Goal: Find specific page/section: Find specific page/section

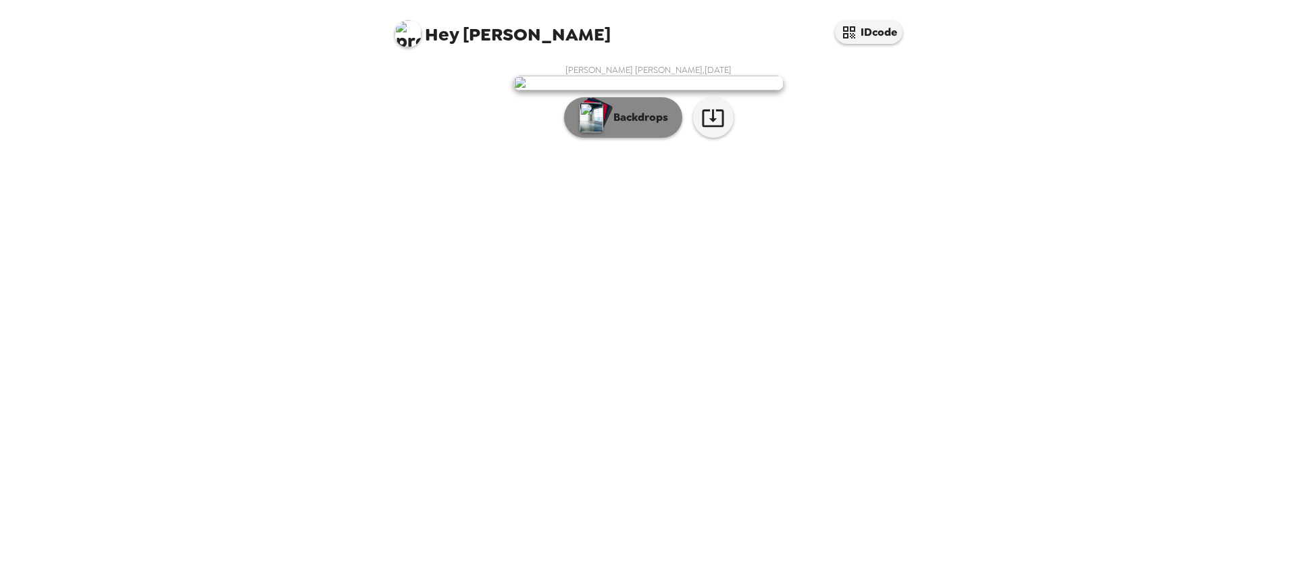
click at [646, 138] on button "Backdrops" at bounding box center [623, 117] width 118 height 41
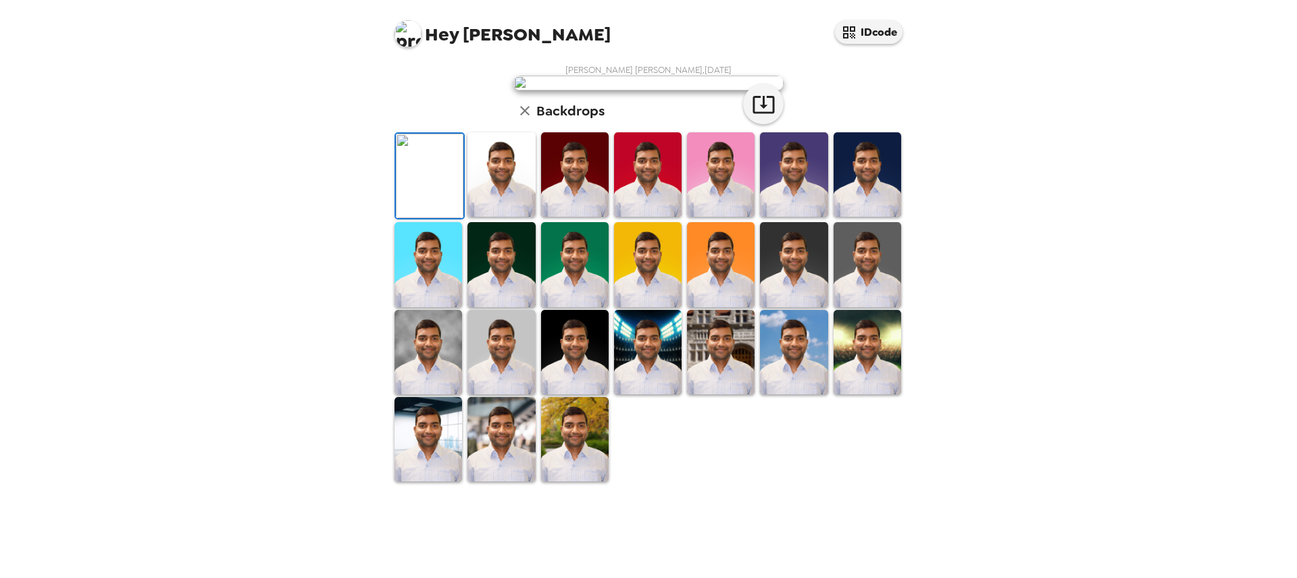
scroll to position [241, 0]
click at [584, 482] on img at bounding box center [575, 439] width 68 height 84
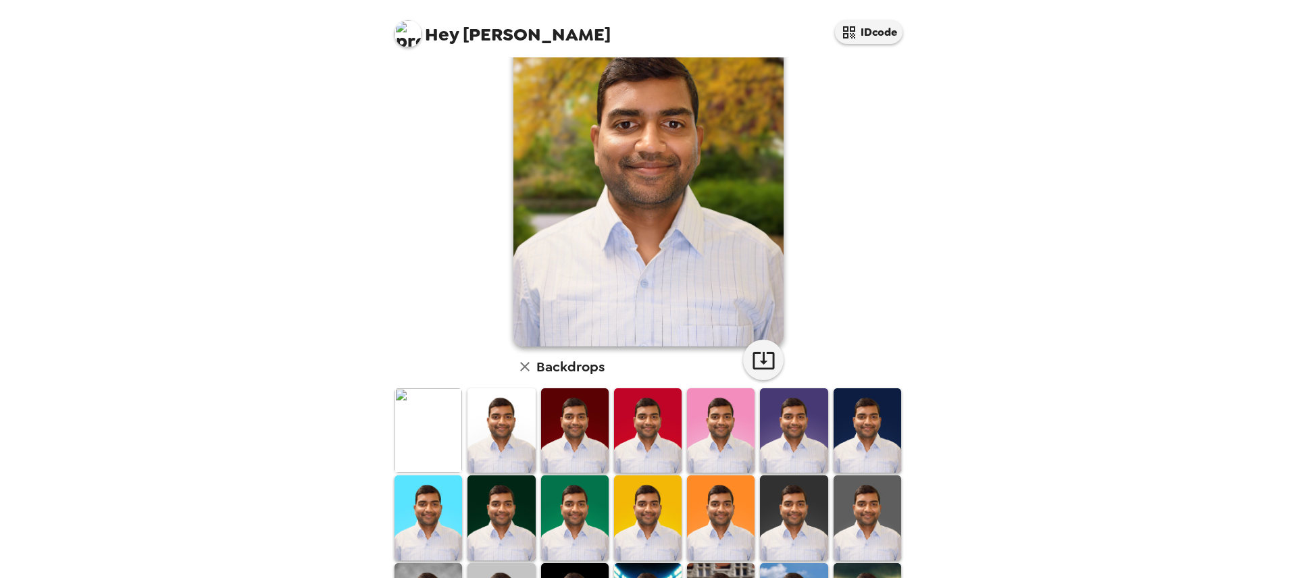
scroll to position [78, 0]
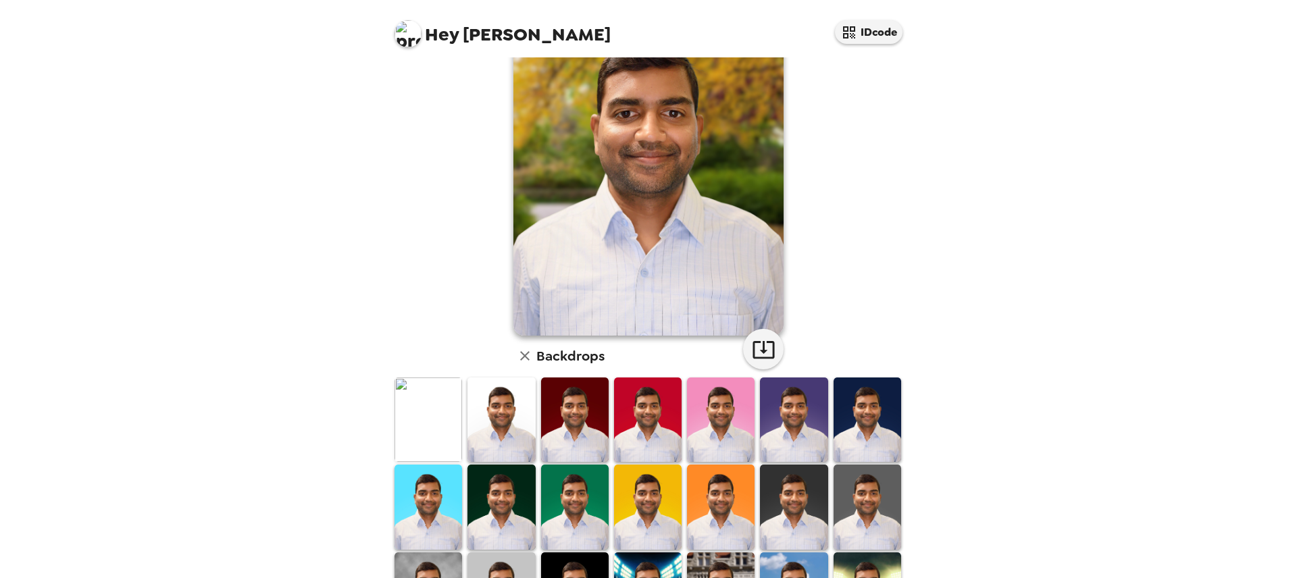
click at [717, 413] on img at bounding box center [721, 420] width 68 height 84
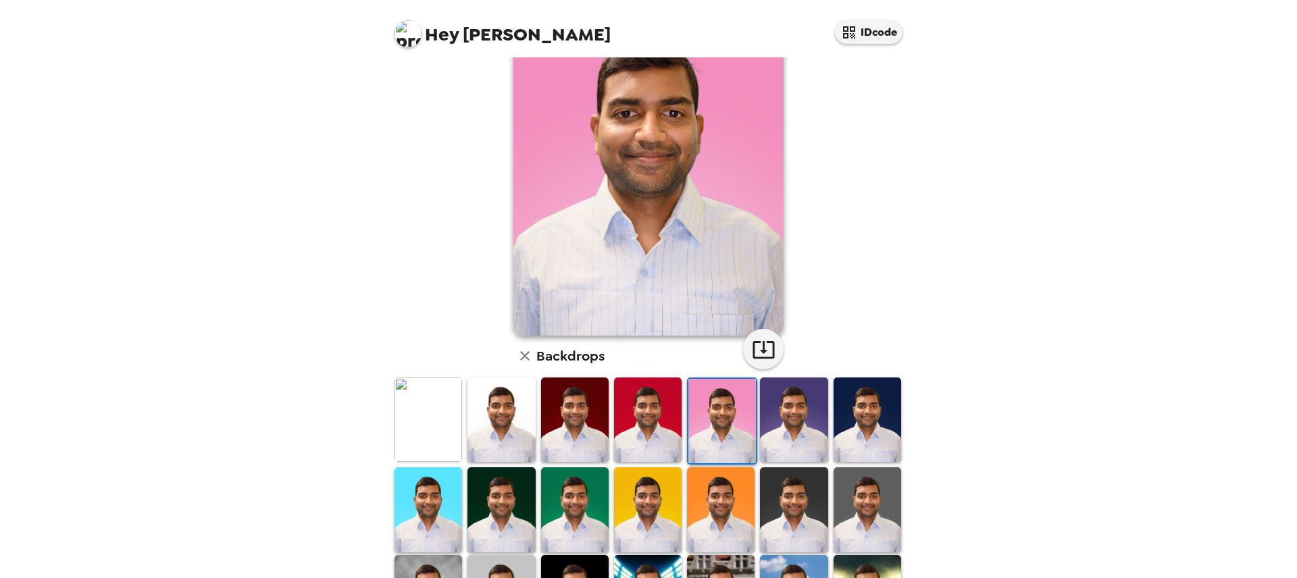
click at [632, 416] on img at bounding box center [648, 420] width 68 height 84
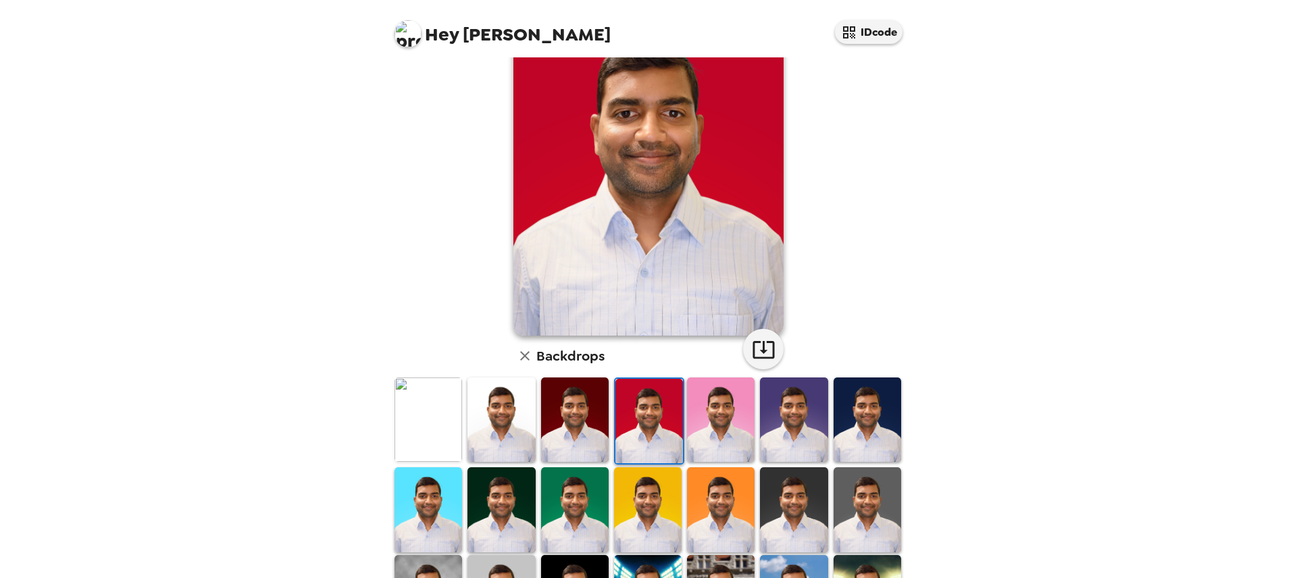
click at [436, 428] on img at bounding box center [428, 420] width 68 height 84
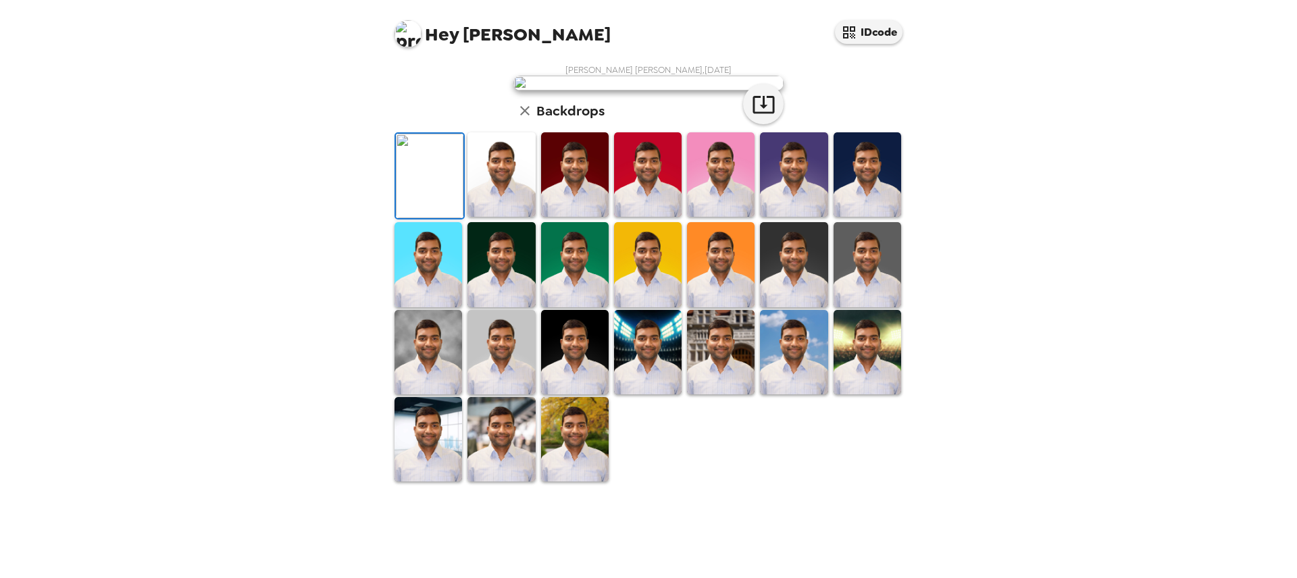
scroll to position [241, 0]
click at [793, 394] on img at bounding box center [794, 352] width 68 height 84
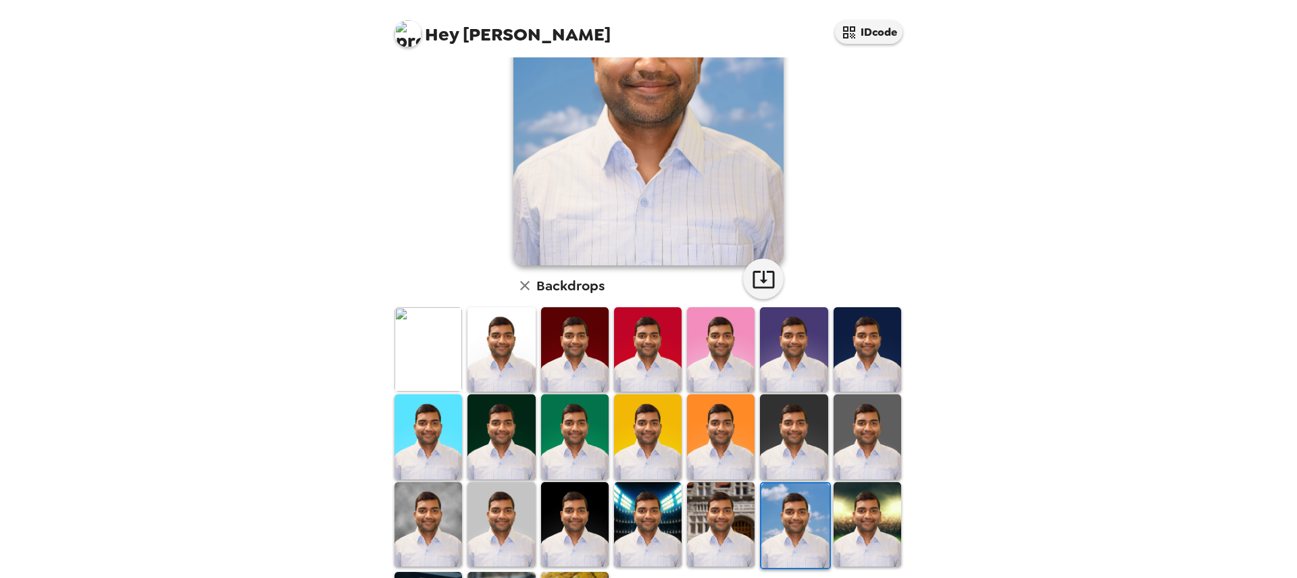
scroll to position [2, 0]
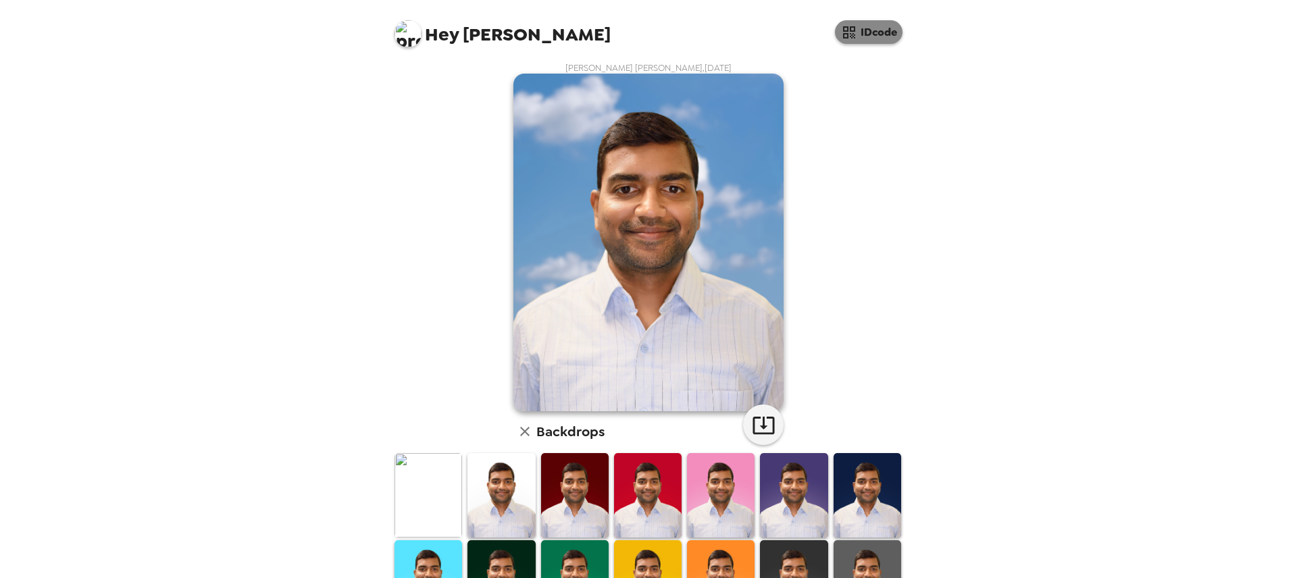
click at [870, 39] on button "IDcode" at bounding box center [869, 32] width 68 height 24
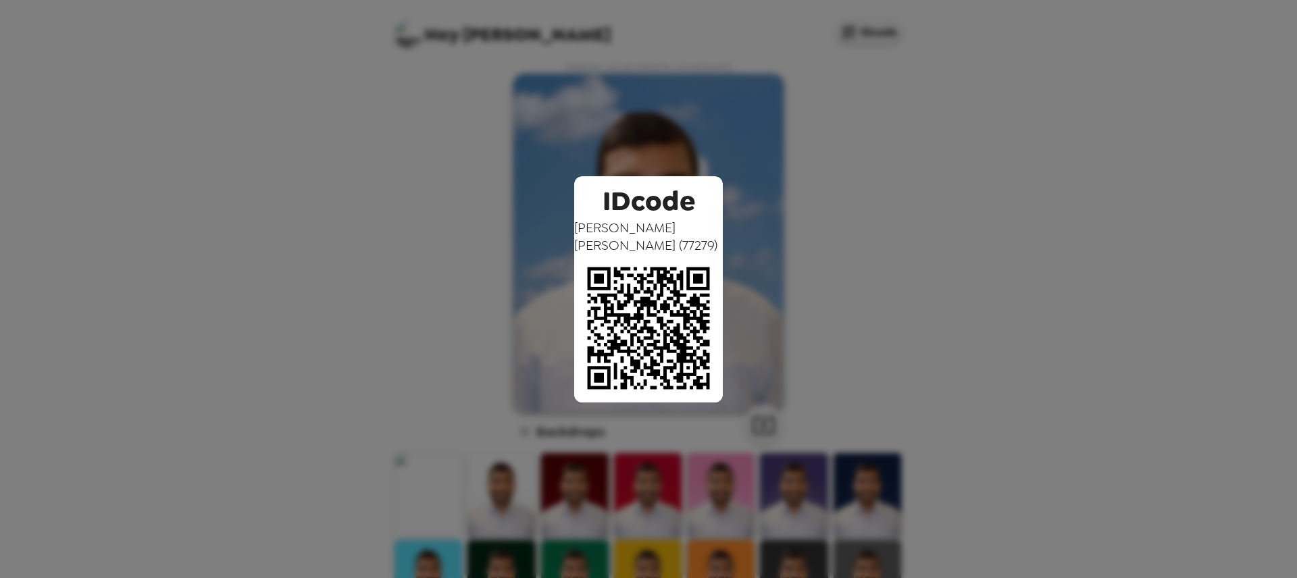
click at [1111, 228] on div "IDcode Praneeth Kumar Chiluka ( 77279 )" at bounding box center [648, 289] width 1297 height 578
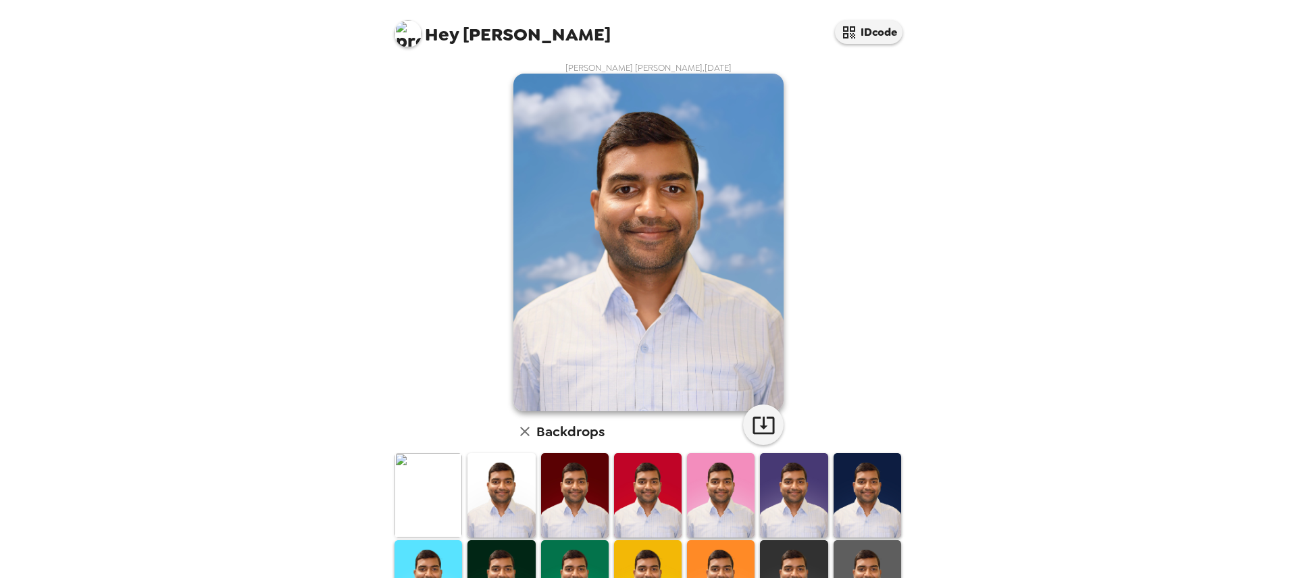
scroll to position [241, 0]
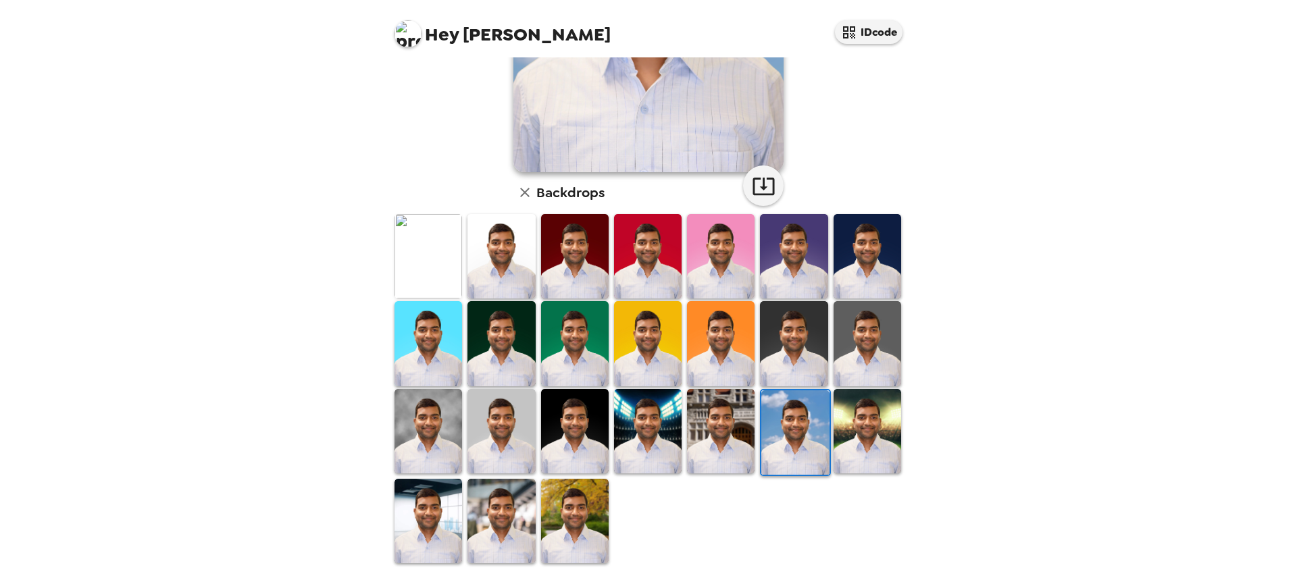
click at [507, 441] on img at bounding box center [501, 431] width 68 height 84
click at [792, 419] on img at bounding box center [794, 431] width 68 height 84
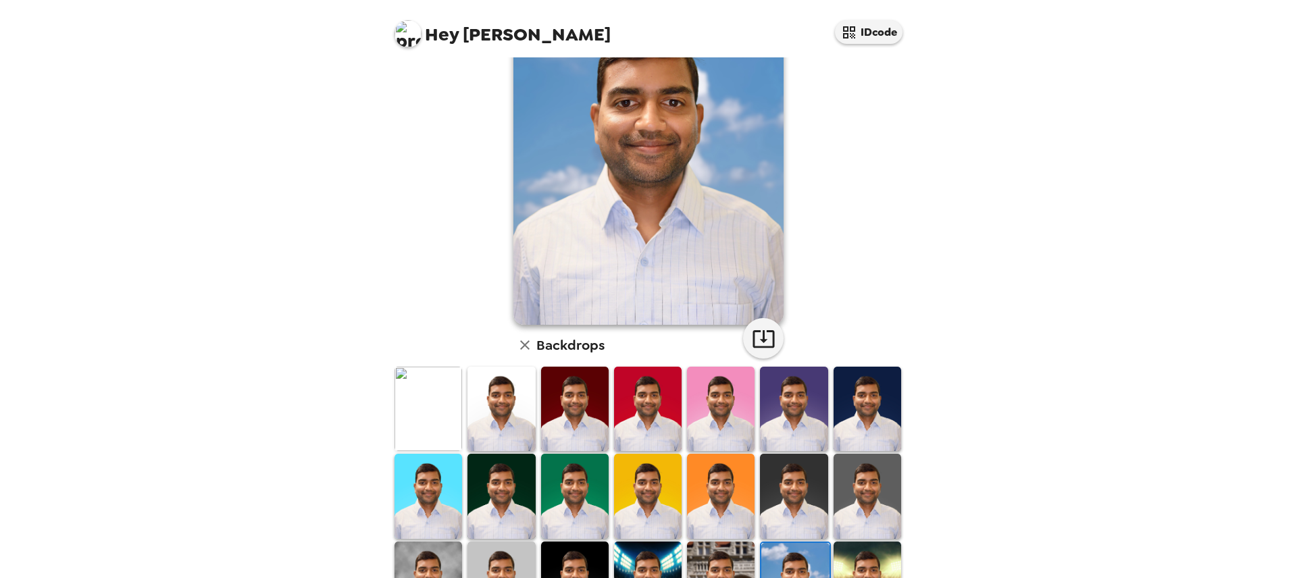
scroll to position [241, 0]
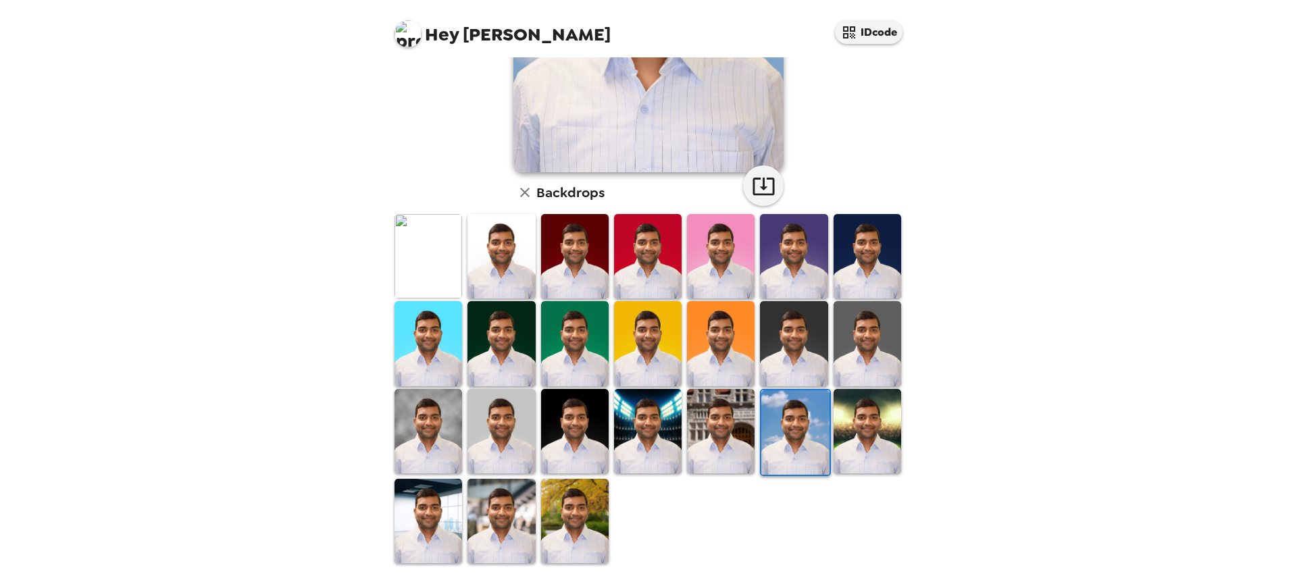
click at [580, 491] on img at bounding box center [575, 521] width 68 height 84
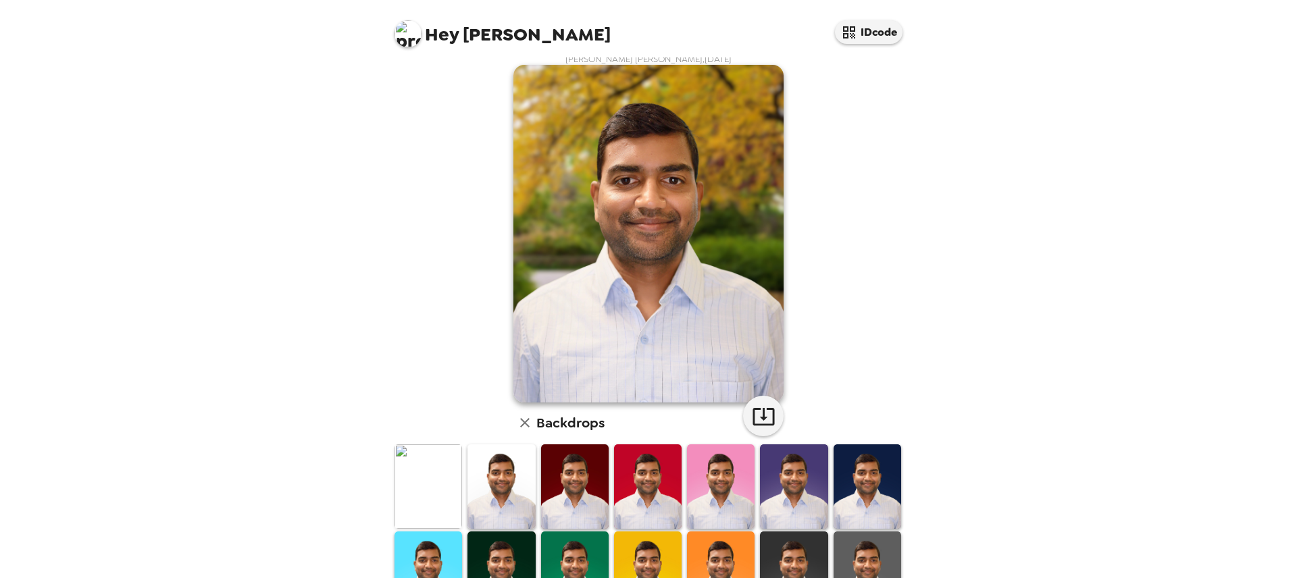
scroll to position [0, 0]
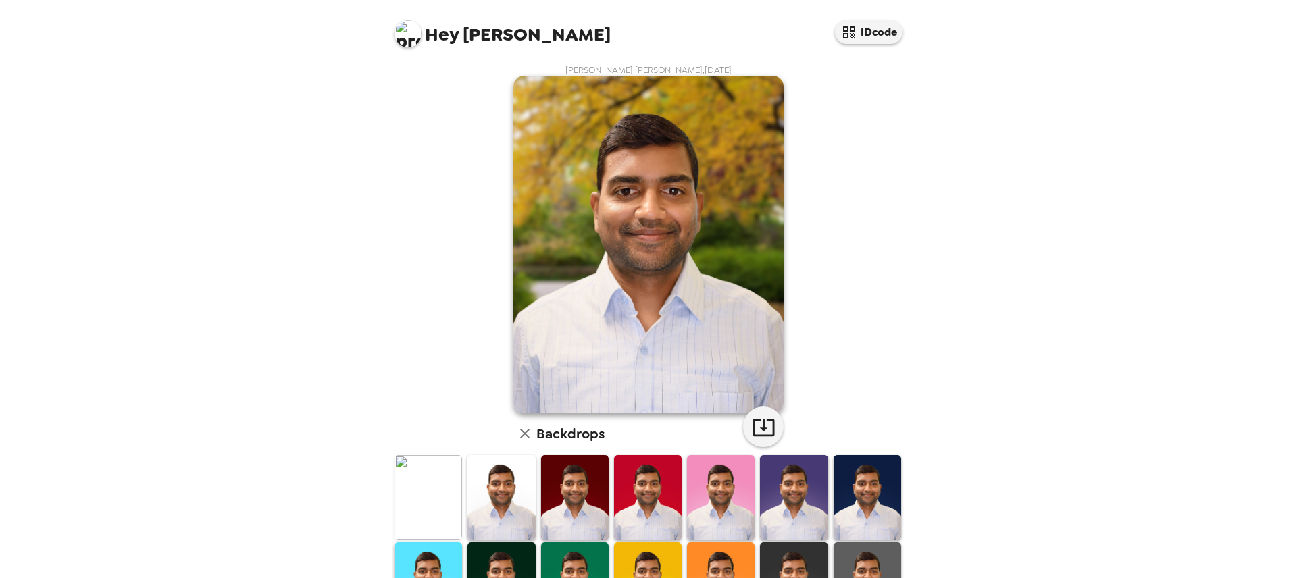
click at [497, 490] on img at bounding box center [501, 497] width 68 height 84
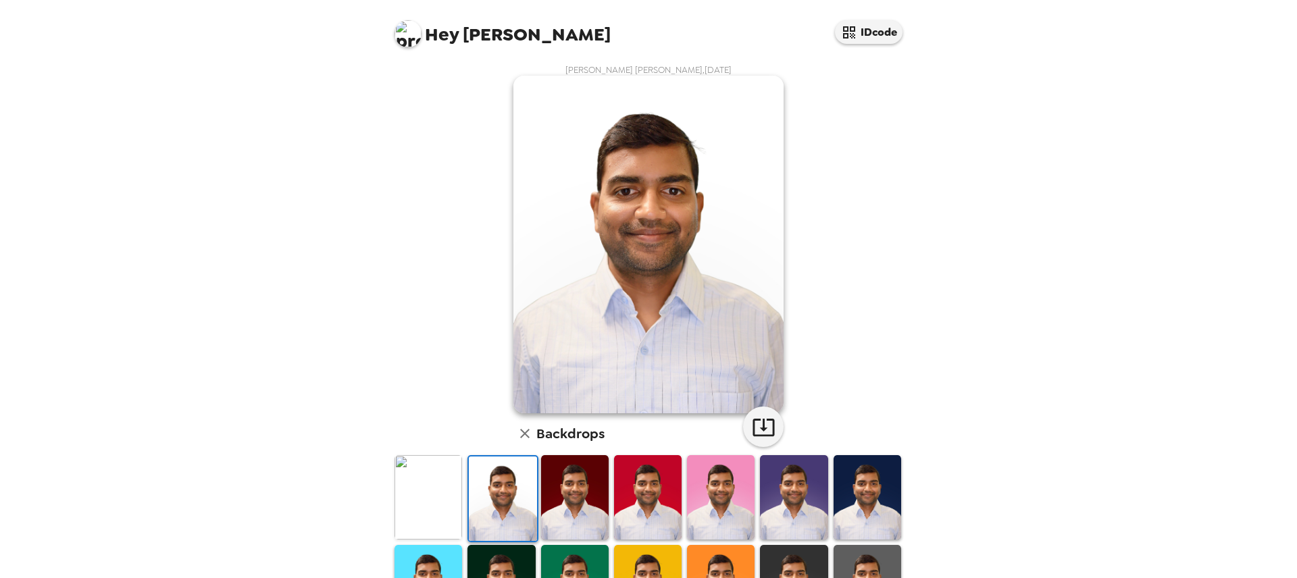
scroll to position [241, 0]
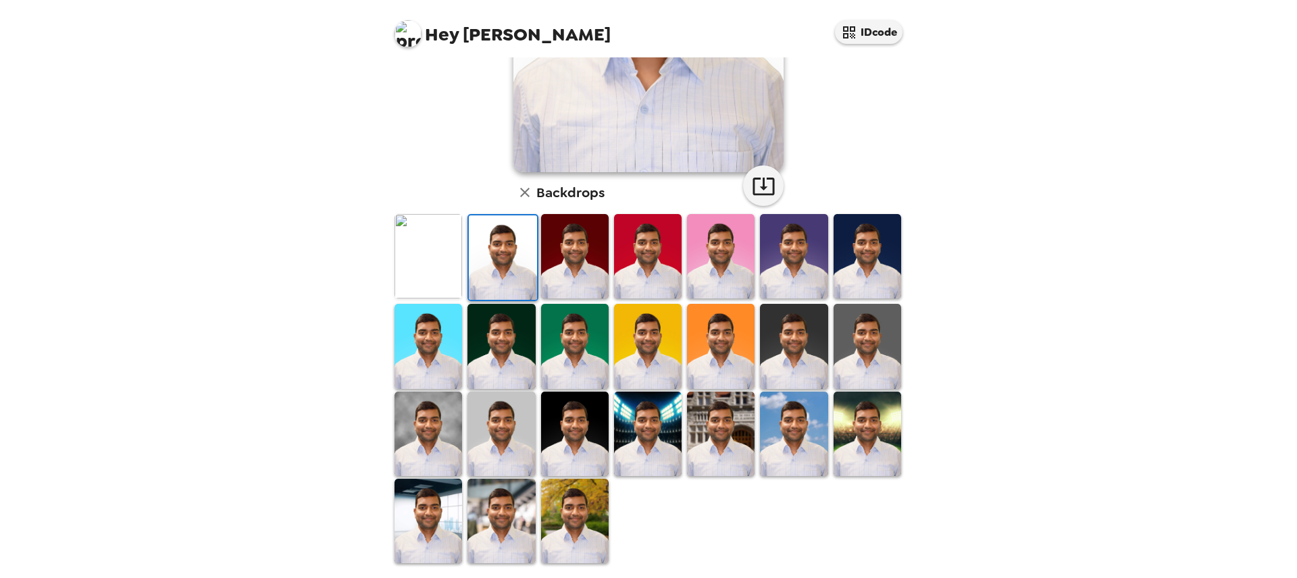
click at [661, 415] on img at bounding box center [648, 434] width 68 height 84
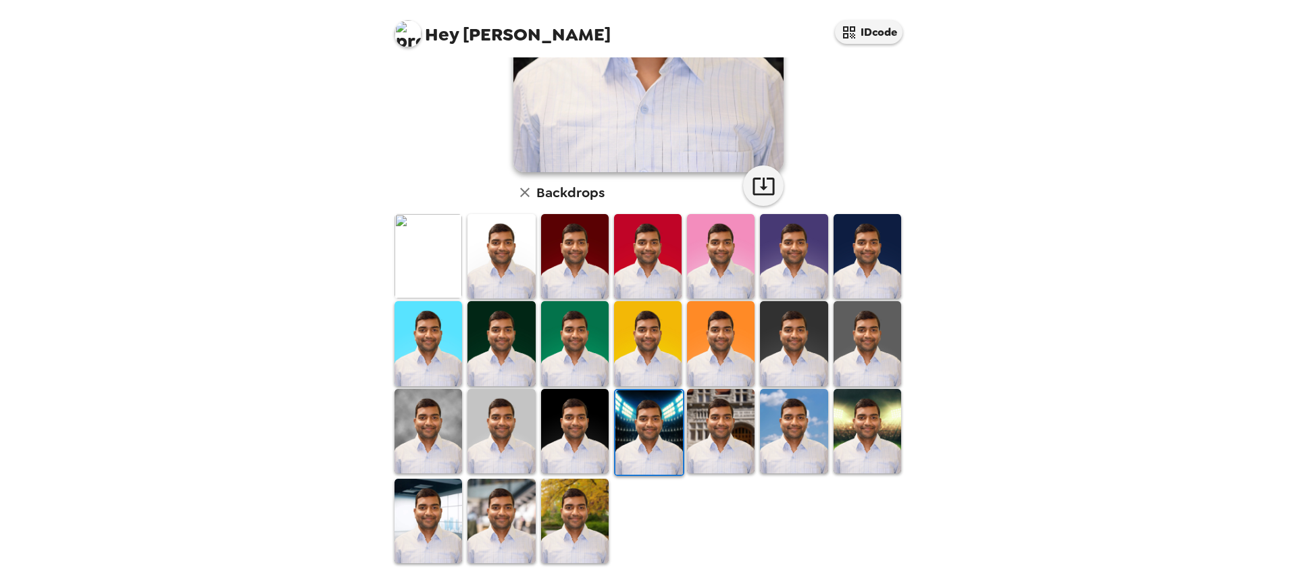
click at [440, 422] on img at bounding box center [428, 431] width 68 height 84
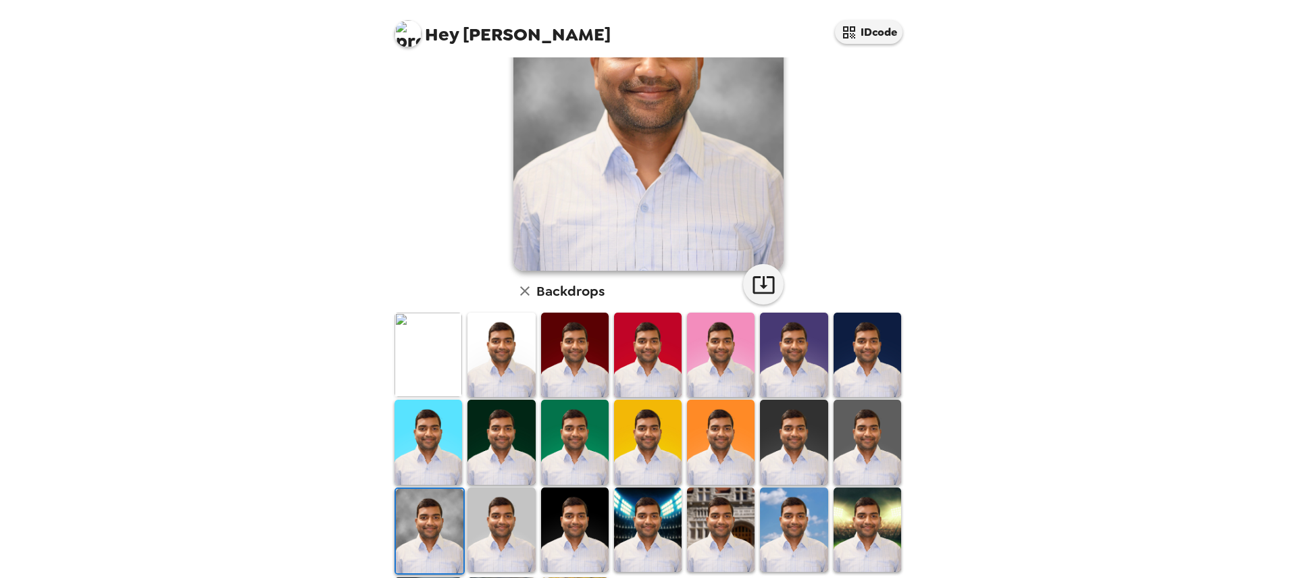
scroll to position [36, 0]
